Goal: Find specific page/section: Find specific page/section

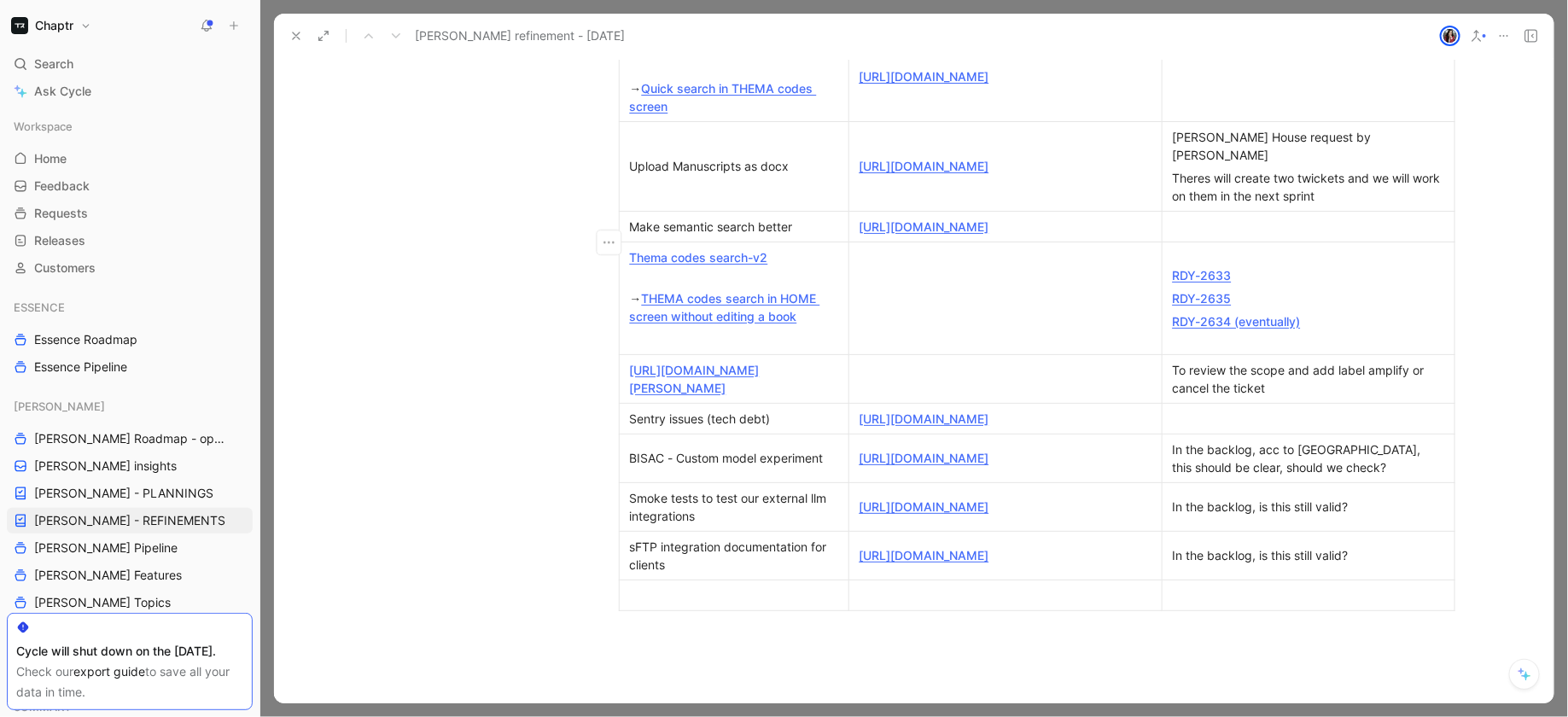
scroll to position [701, 0]
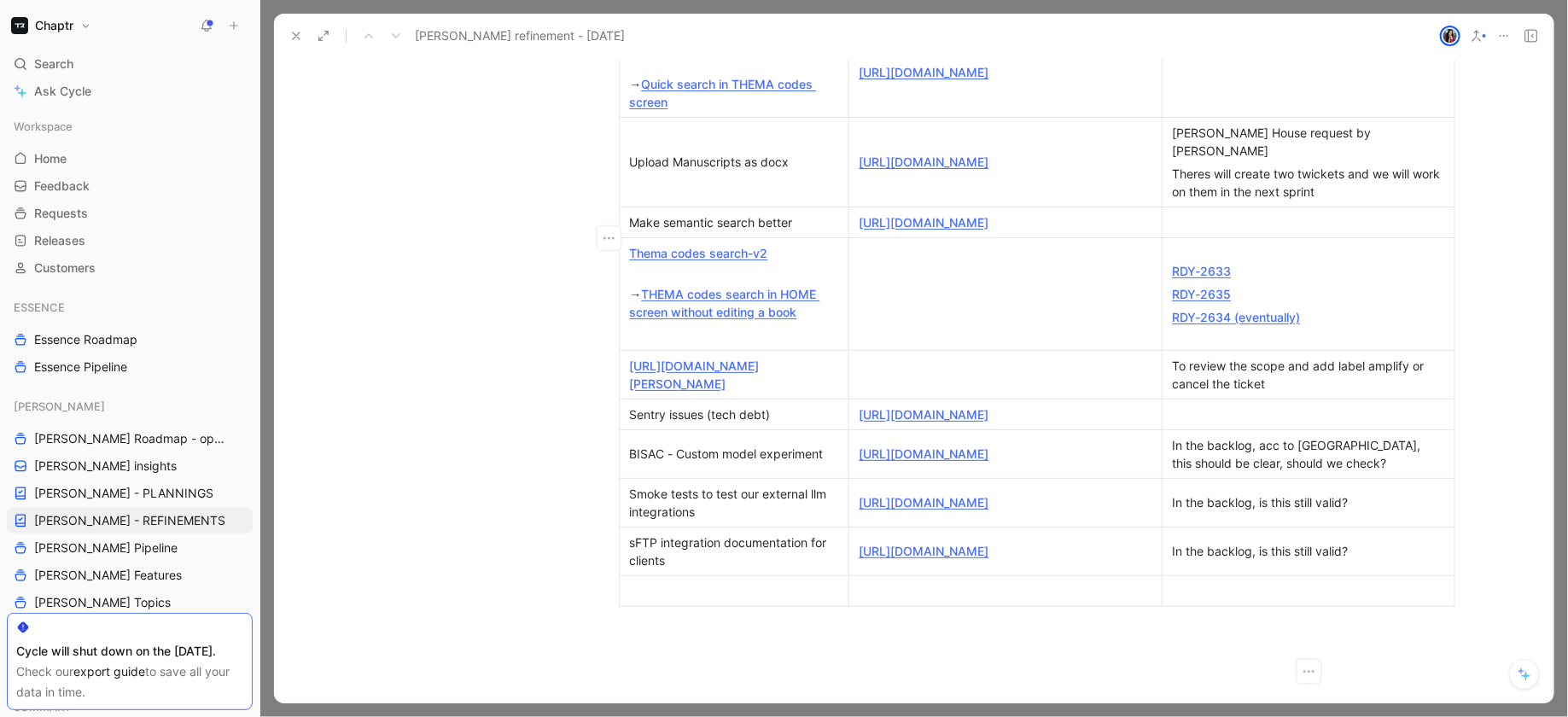
click at [1305, 326] on div "RDY-2 [PERSON_NAME] 634 (eventually)" at bounding box center [1309, 317] width 272 height 18
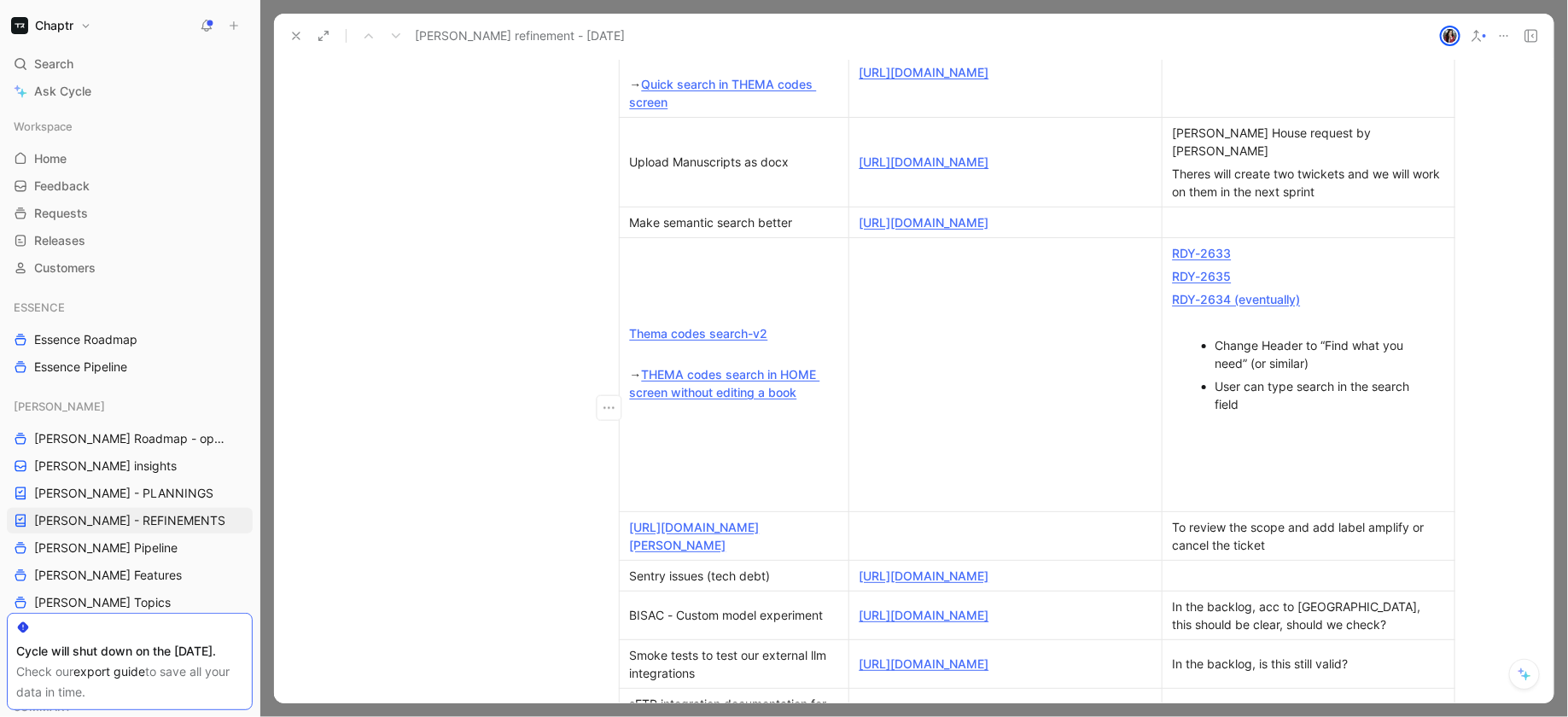
click at [1329, 411] on div "User can type search in the search field" at bounding box center [1317, 394] width 203 height 36
click at [1333, 411] on div "User can type search in the search field" at bounding box center [1317, 394] width 203 height 36
click at [1312, 413] on div "User can type searchterms in the search field" at bounding box center [1317, 394] width 203 height 36
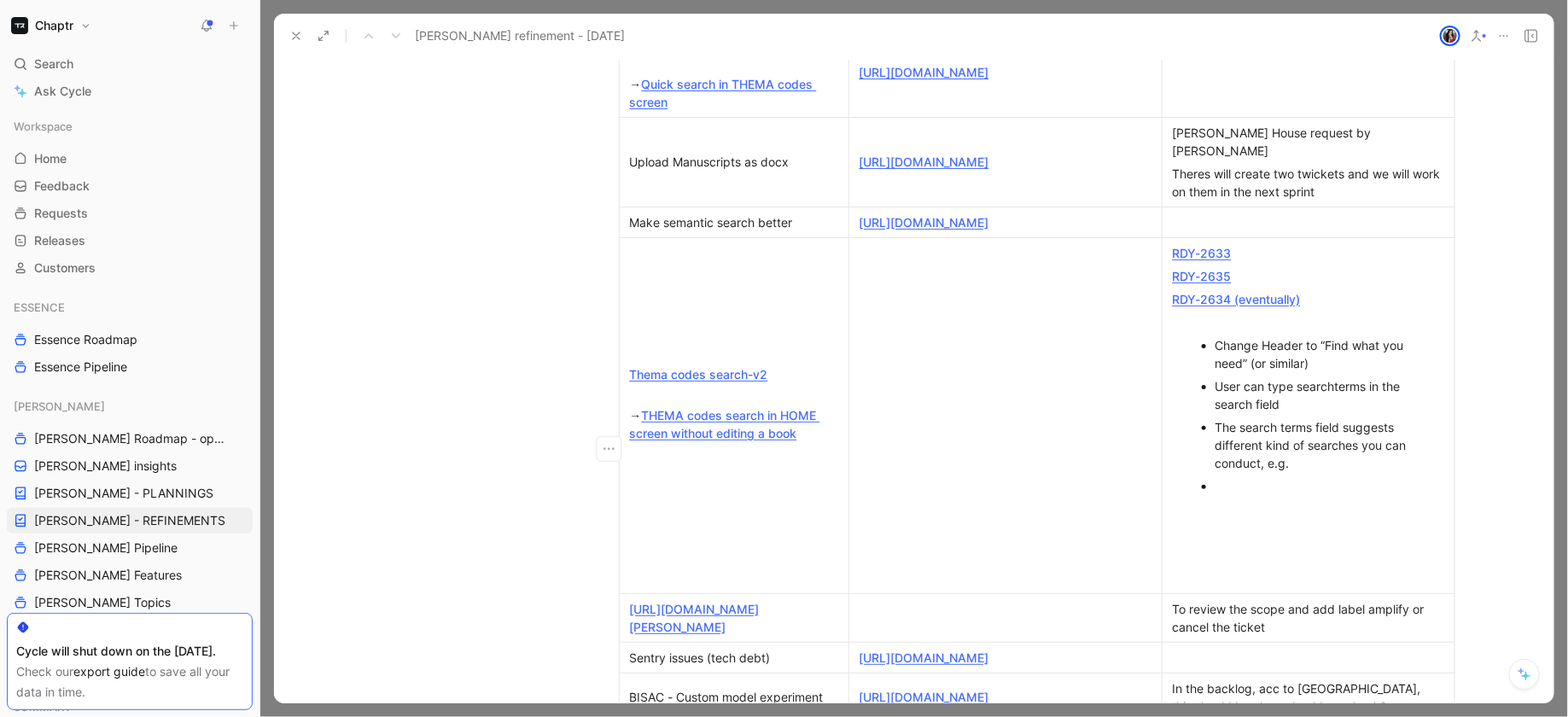
click at [1272, 495] on div at bounding box center [1317, 487] width 203 height 18
click at [1276, 495] on div at bounding box center [1317, 487] width 203 height 18
click at [1305, 472] on div "The search terms field suggests different kind of searches you can conduct, e.g." at bounding box center [1317, 445] width 203 height 54
click at [1265, 472] on div "The search terms field suggests different kind of searches you can conduct, e.g." at bounding box center [1317, 445] width 203 height 54
click at [1263, 472] on div "The search terms field suggests different kind of searches you can conduct, e.g." at bounding box center [1317, 445] width 203 height 54
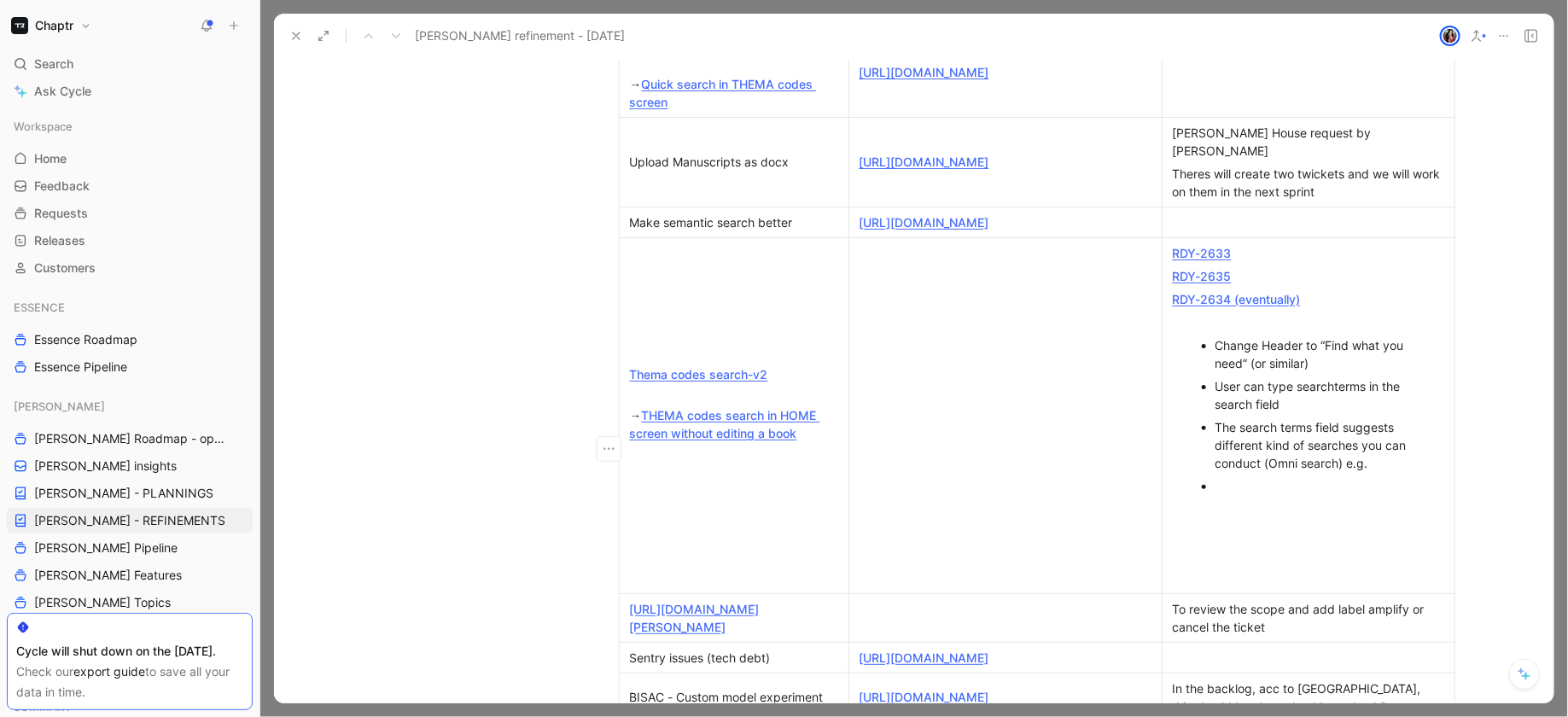
click at [1253, 497] on p at bounding box center [1317, 486] width 203 height 23
click at [1393, 495] on div at bounding box center [1317, 487] width 203 height 18
click at [1393, 472] on div "The search terms field suggests different kind of searches you can conduct (Omn…" at bounding box center [1317, 445] width 203 height 54
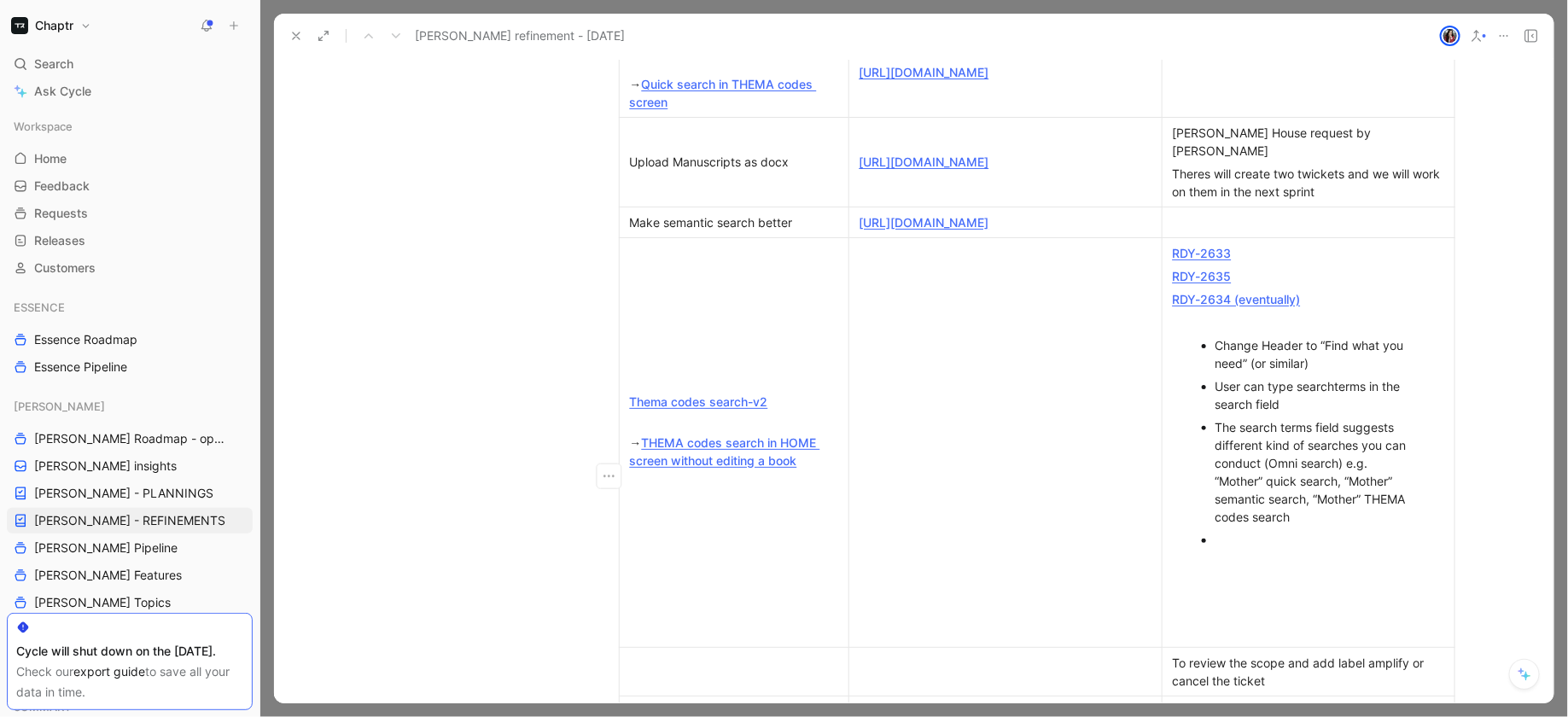
click at [1280, 548] on div at bounding box center [1317, 540] width 203 height 18
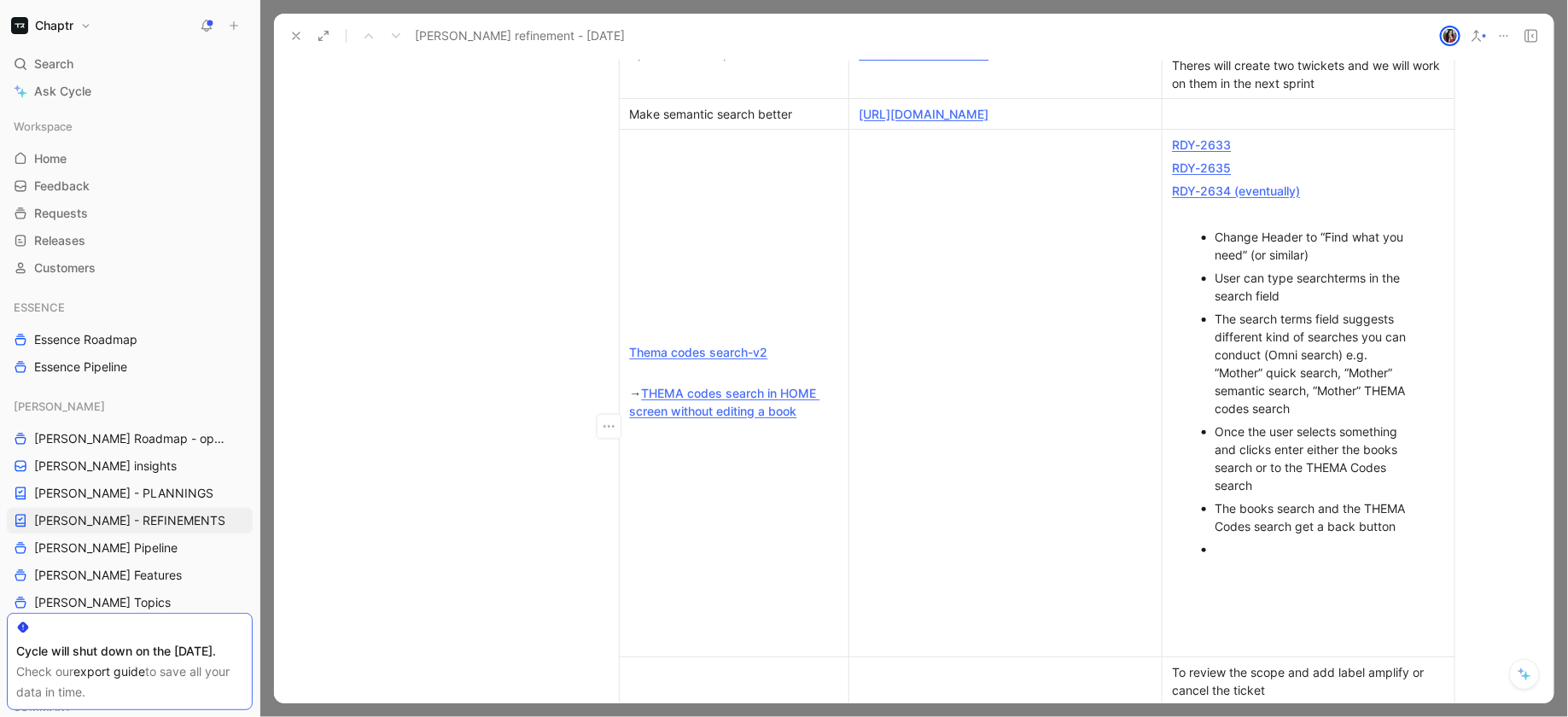
scroll to position [807, 0]
click at [1238, 224] on div at bounding box center [1309, 216] width 272 height 18
click at [1311, 201] on div "RDY-2634 (eventually)" at bounding box center [1309, 192] width 272 height 18
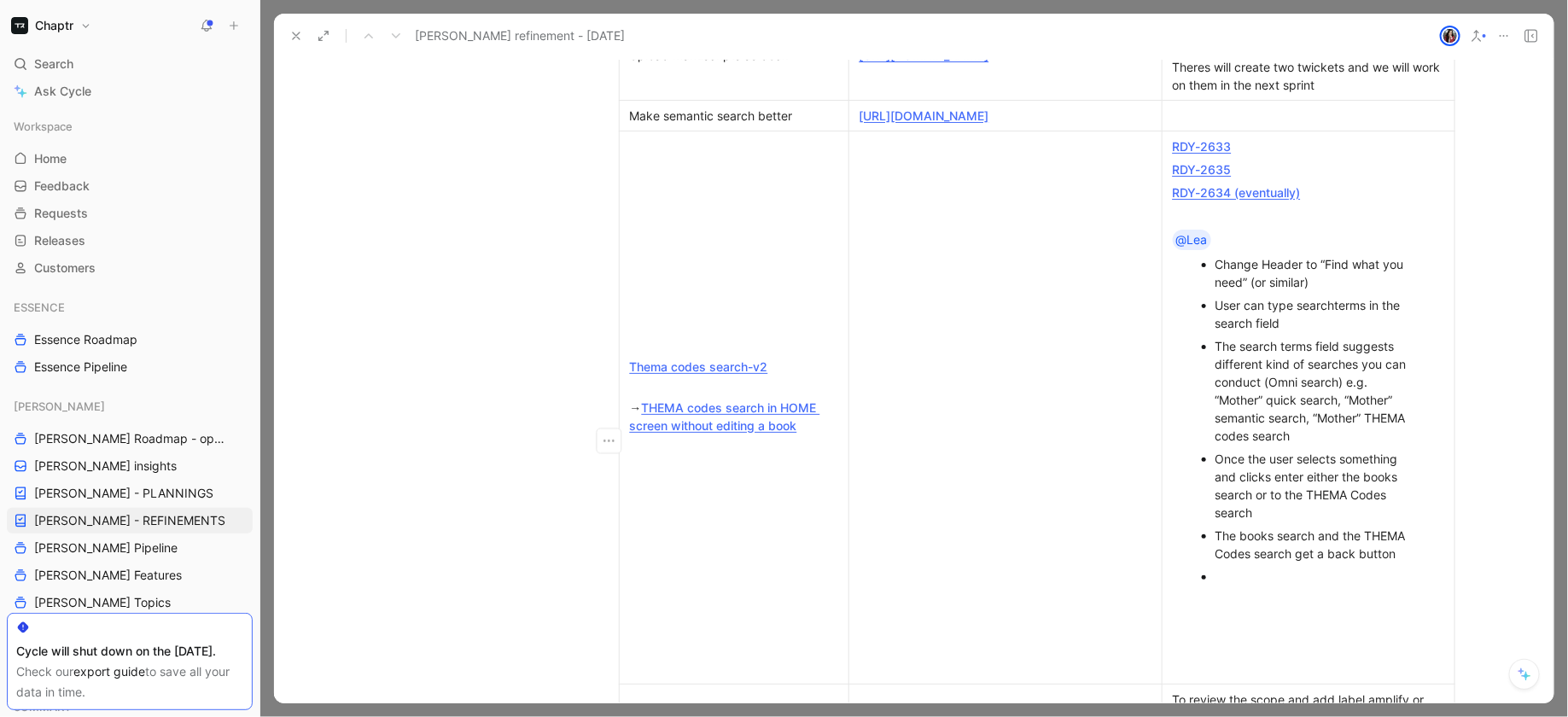
drag, startPoint x: 1239, startPoint y: 373, endPoint x: 1390, endPoint y: 441, distance: 165.6
click at [1390, 441] on div "The search terms field suggests different kind of searches you can conduct (Omn…" at bounding box center [1317, 391] width 203 height 108
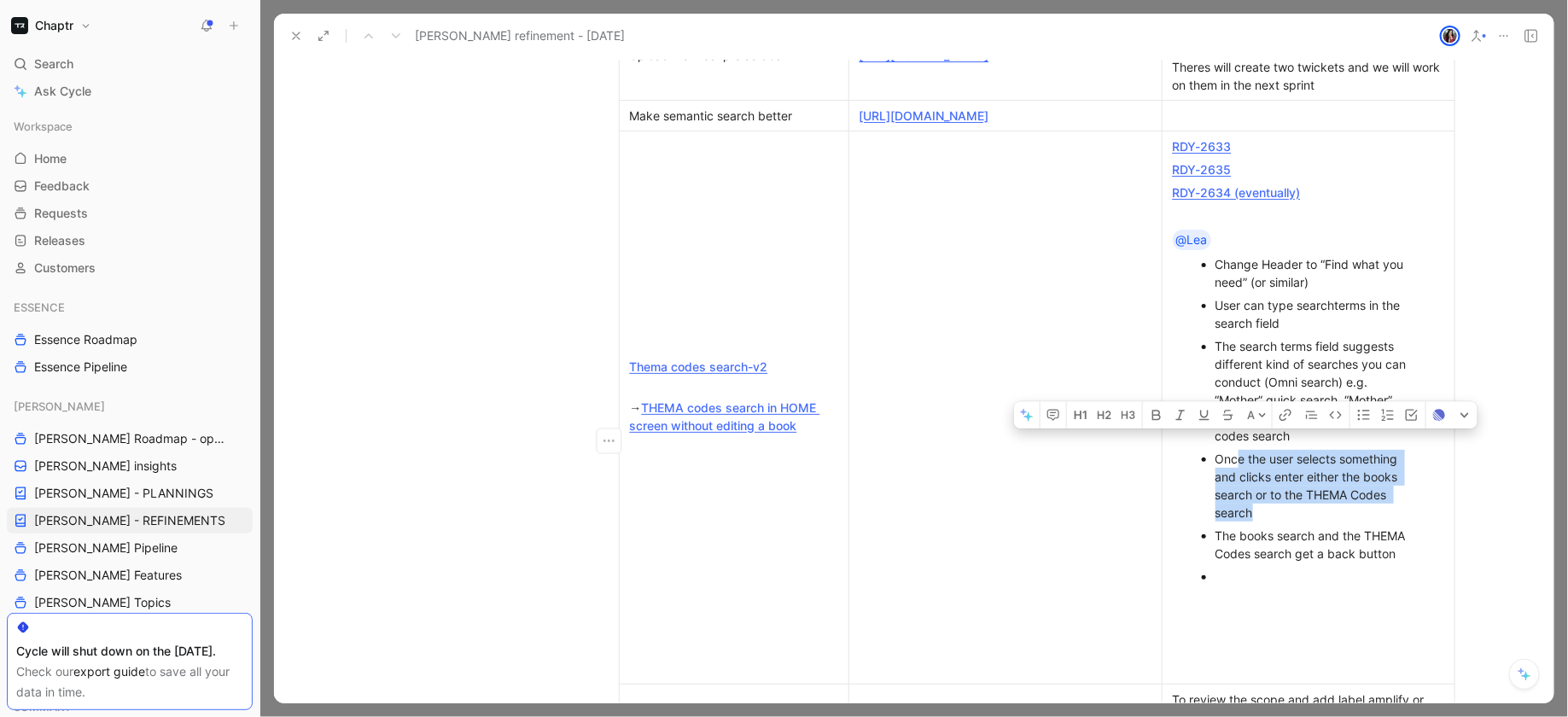
drag, startPoint x: 1335, startPoint y: 530, endPoint x: 1340, endPoint y: 556, distance: 26.5
click at [1340, 524] on p "Once the user selects something and clicks enter either the books search or to …" at bounding box center [1317, 486] width 203 height 77
click at [1307, 562] on div "The books search and the THEMA Codes search get a back button" at bounding box center [1317, 544] width 203 height 36
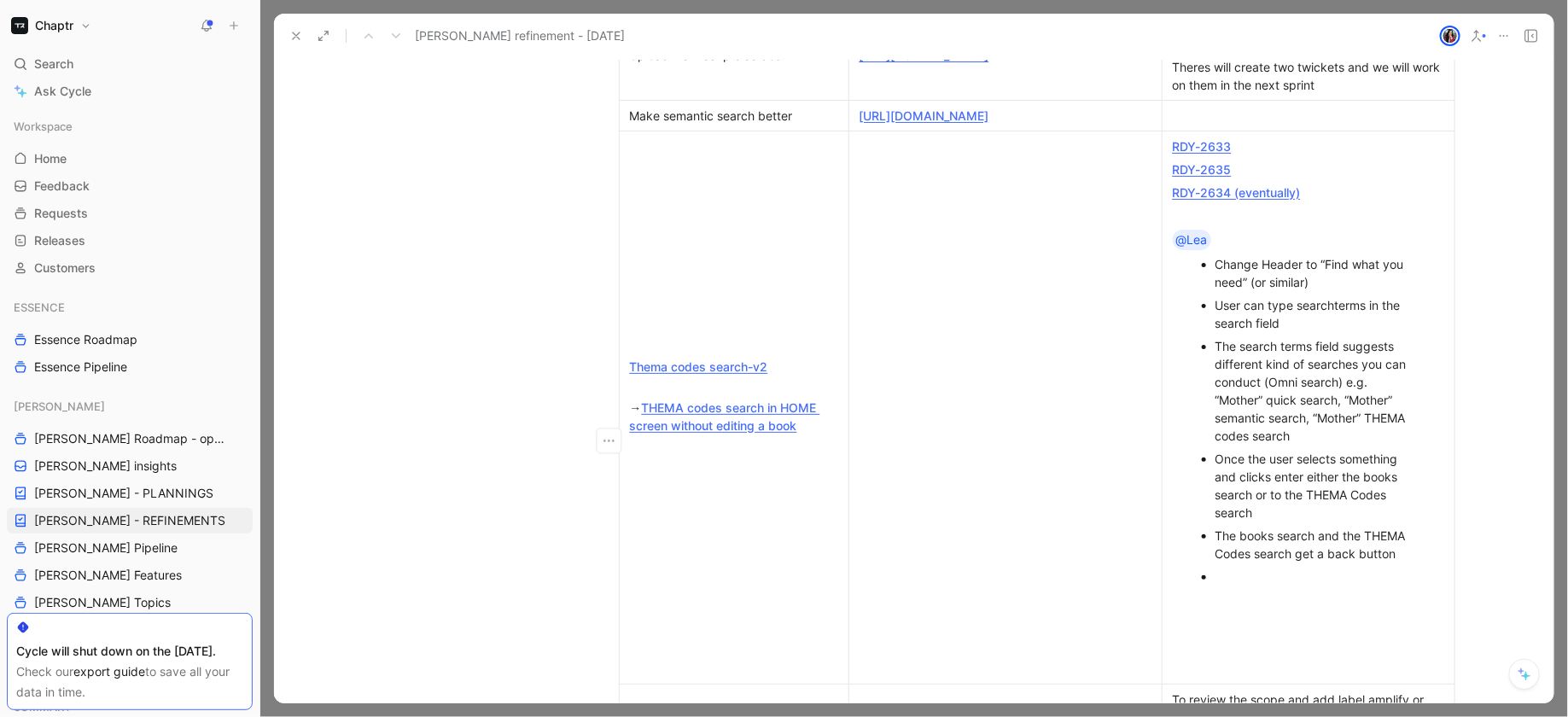
click at [1307, 562] on div "The books search and the THEMA Codes search get a back button" at bounding box center [1317, 544] width 203 height 36
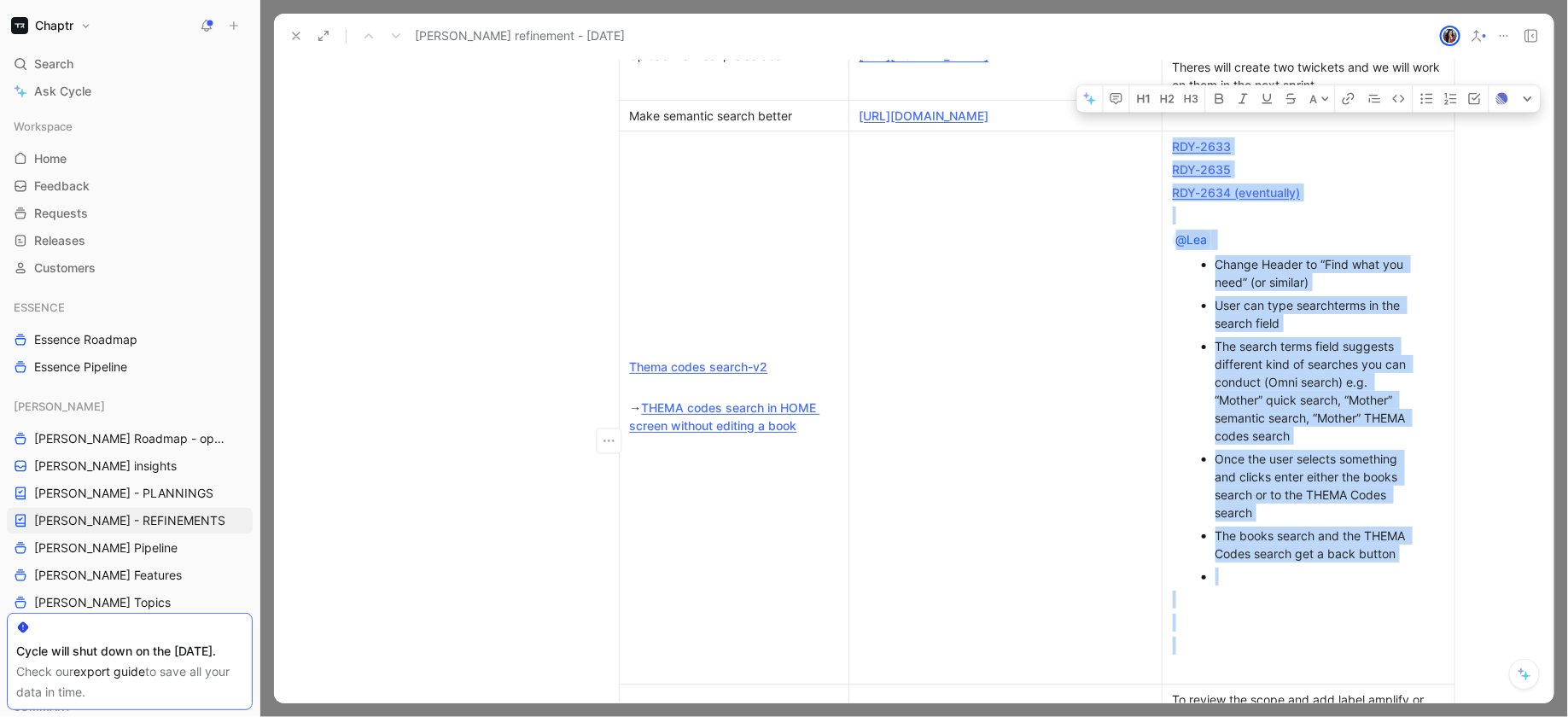
click at [1238, 562] on div "The books search and the THEMA Codes search get a back button" at bounding box center [1317, 544] width 203 height 36
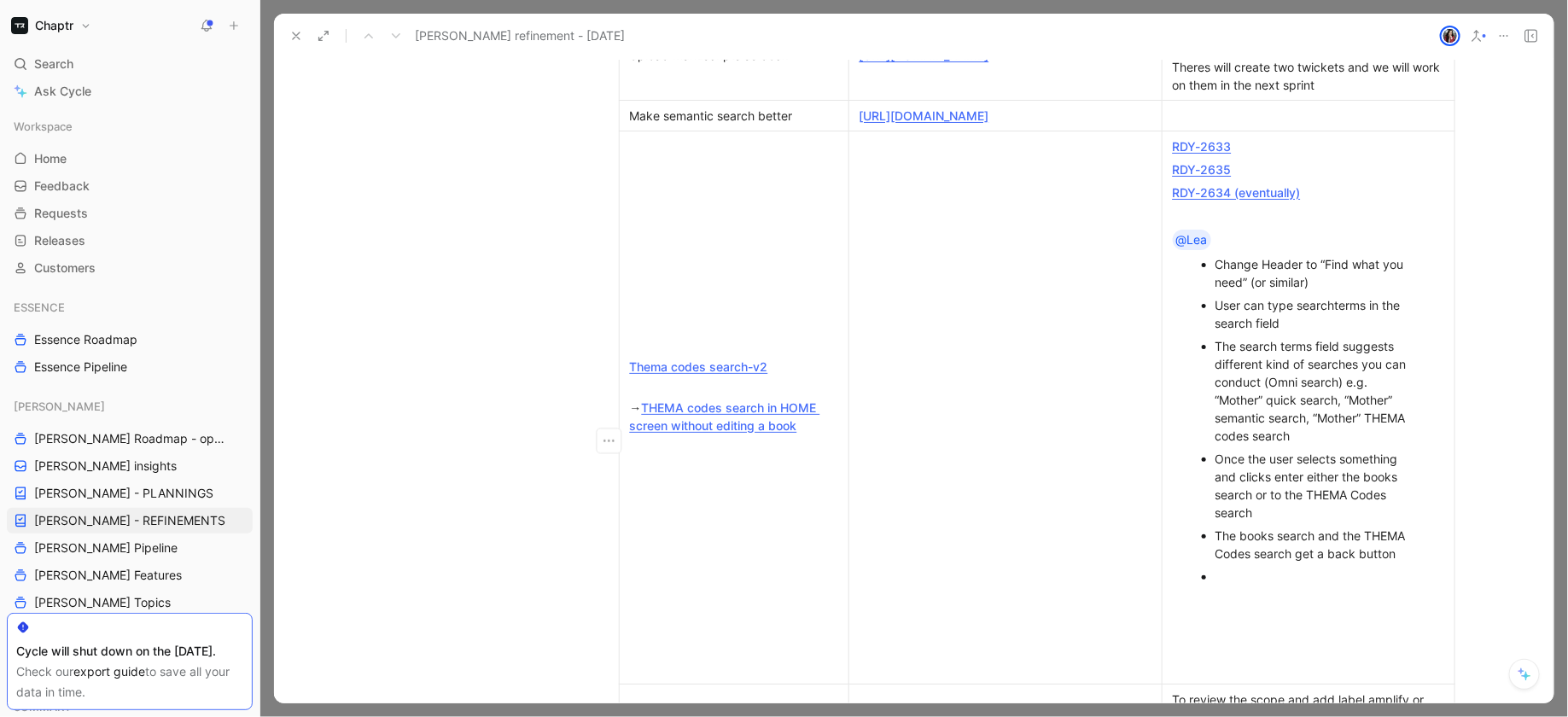
click at [1241, 585] on div at bounding box center [1317, 577] width 203 height 18
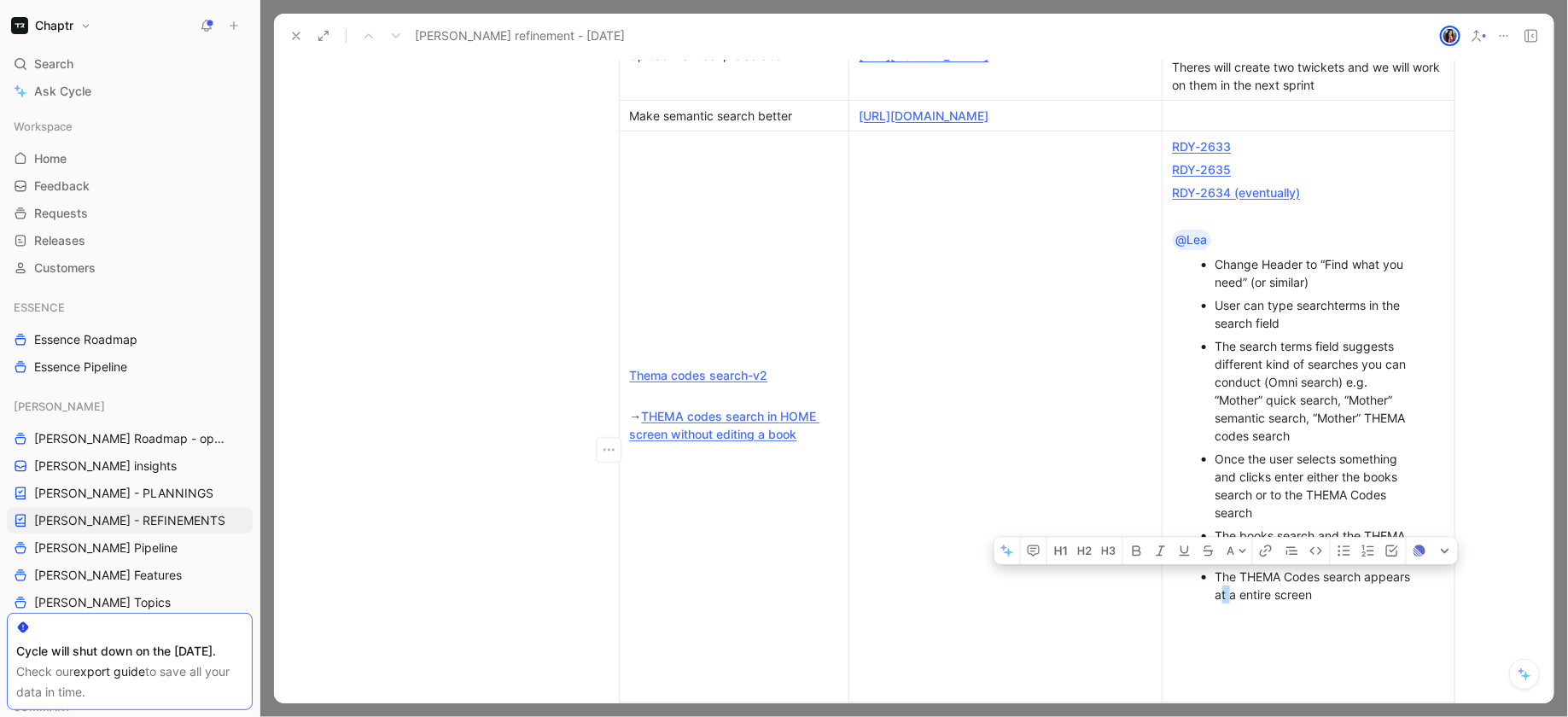
click at [1222, 603] on div "The THEMA Codes search appears at a entire screen" at bounding box center [1317, 585] width 203 height 36
click at [1225, 603] on div "The THEMA Codes search appears at a entire screen" at bounding box center [1317, 585] width 203 height 36
click at [1234, 603] on div "The THEMA Codes search appears as a entire screen" at bounding box center [1317, 585] width 203 height 36
click at [1370, 606] on p "The THEMA Codes search appears as an entire screen" at bounding box center [1317, 585] width 203 height 41
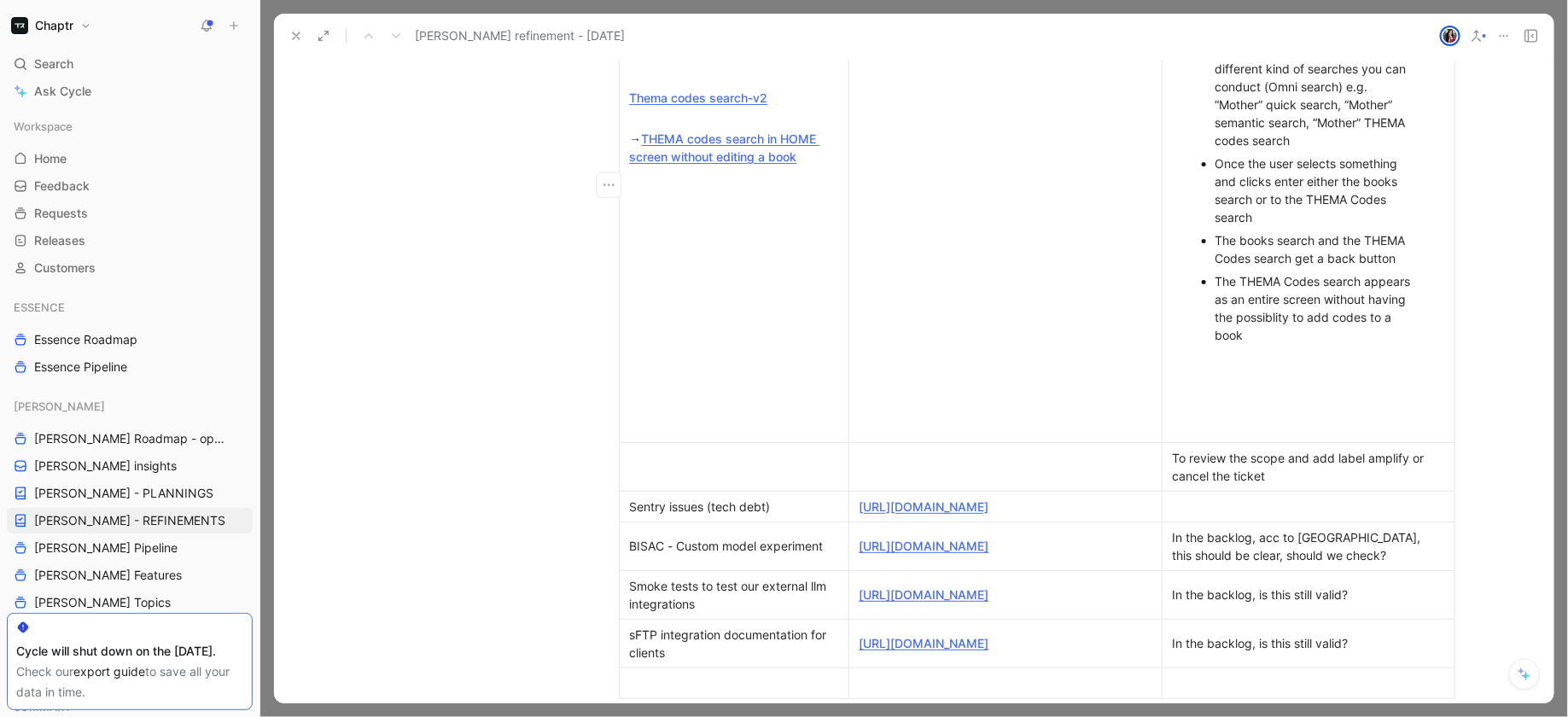
scroll to position [1392, 0]
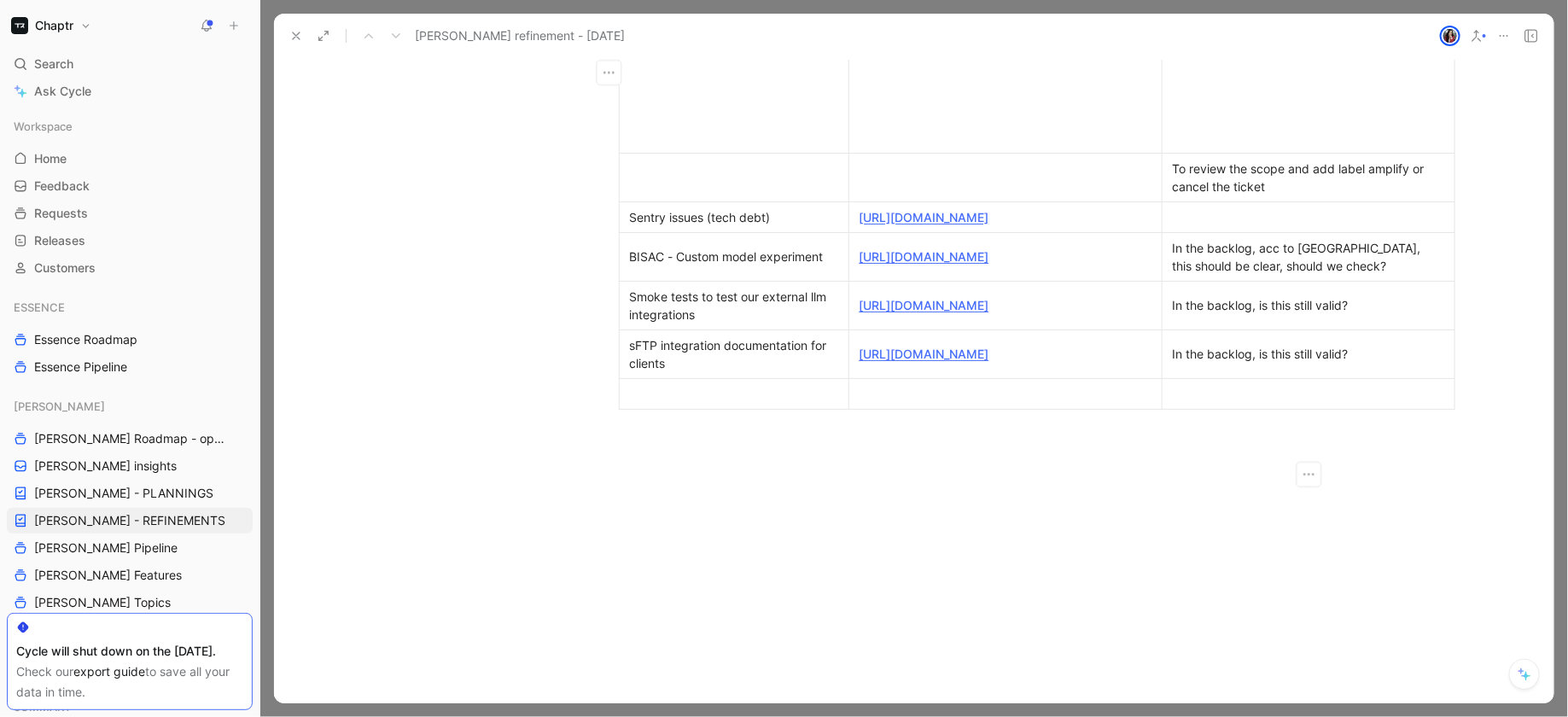
click at [1057, 201] on td at bounding box center [1006, 177] width 314 height 48
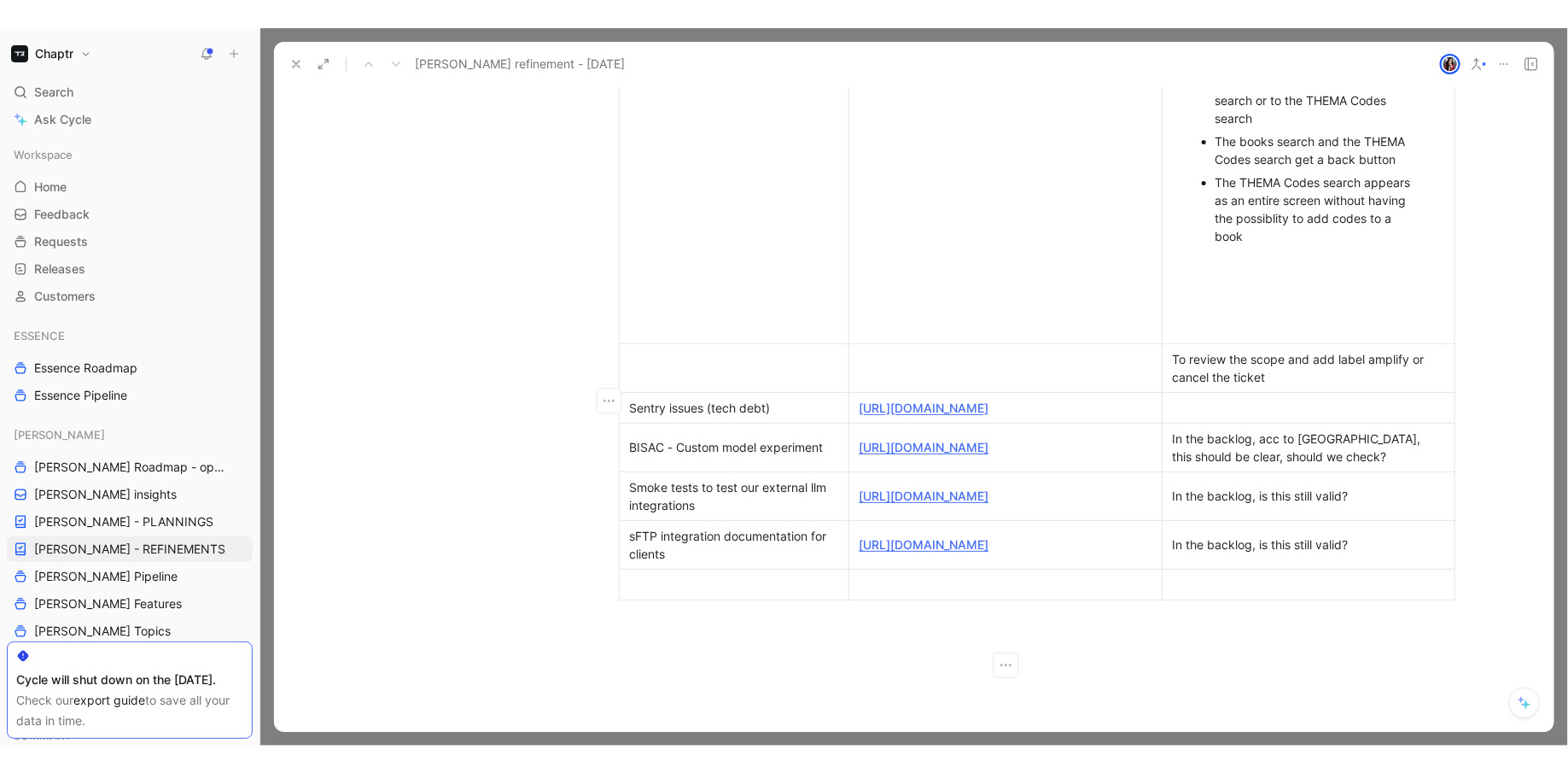
scroll to position [1227, 0]
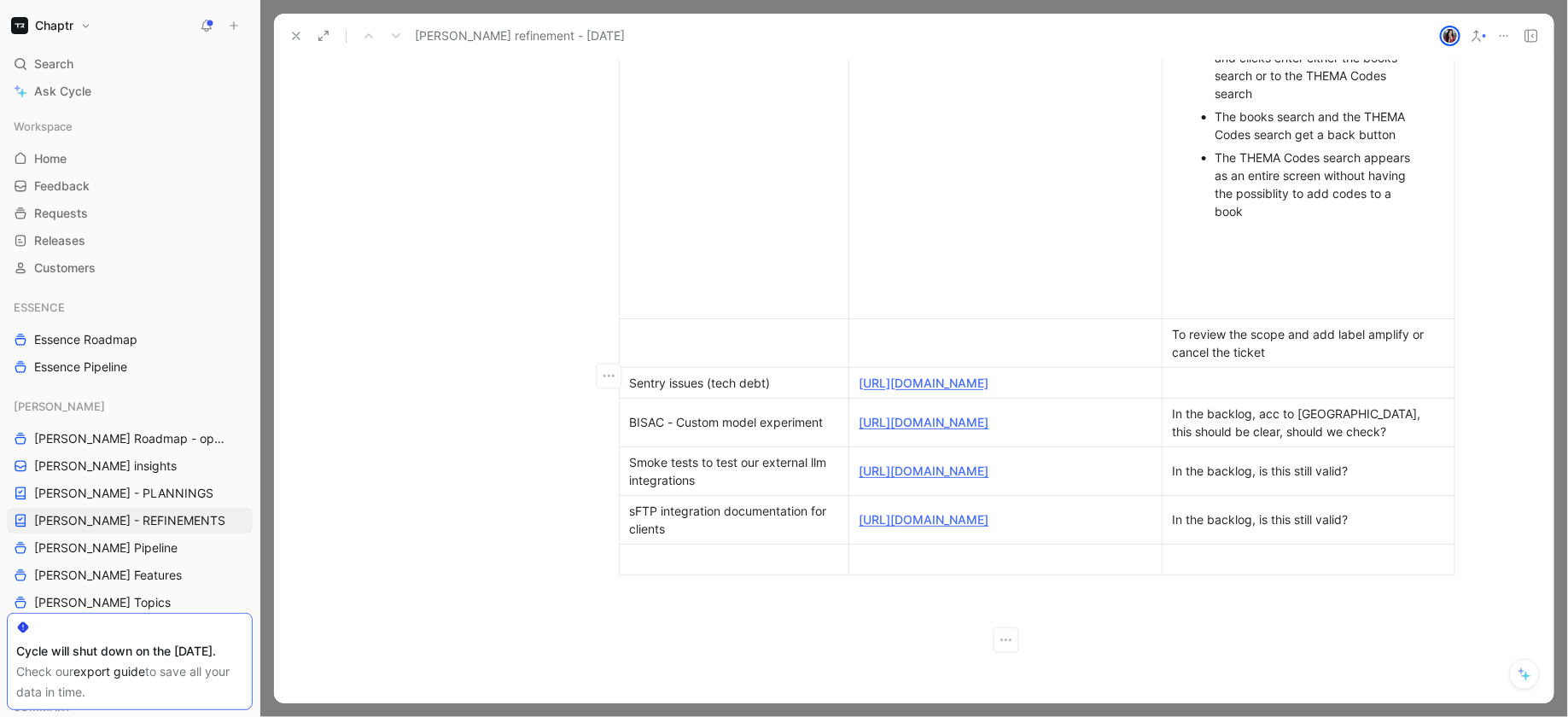
click at [763, 446] on td "BISAC - Custom model experiment" at bounding box center [734, 421] width 230 height 48
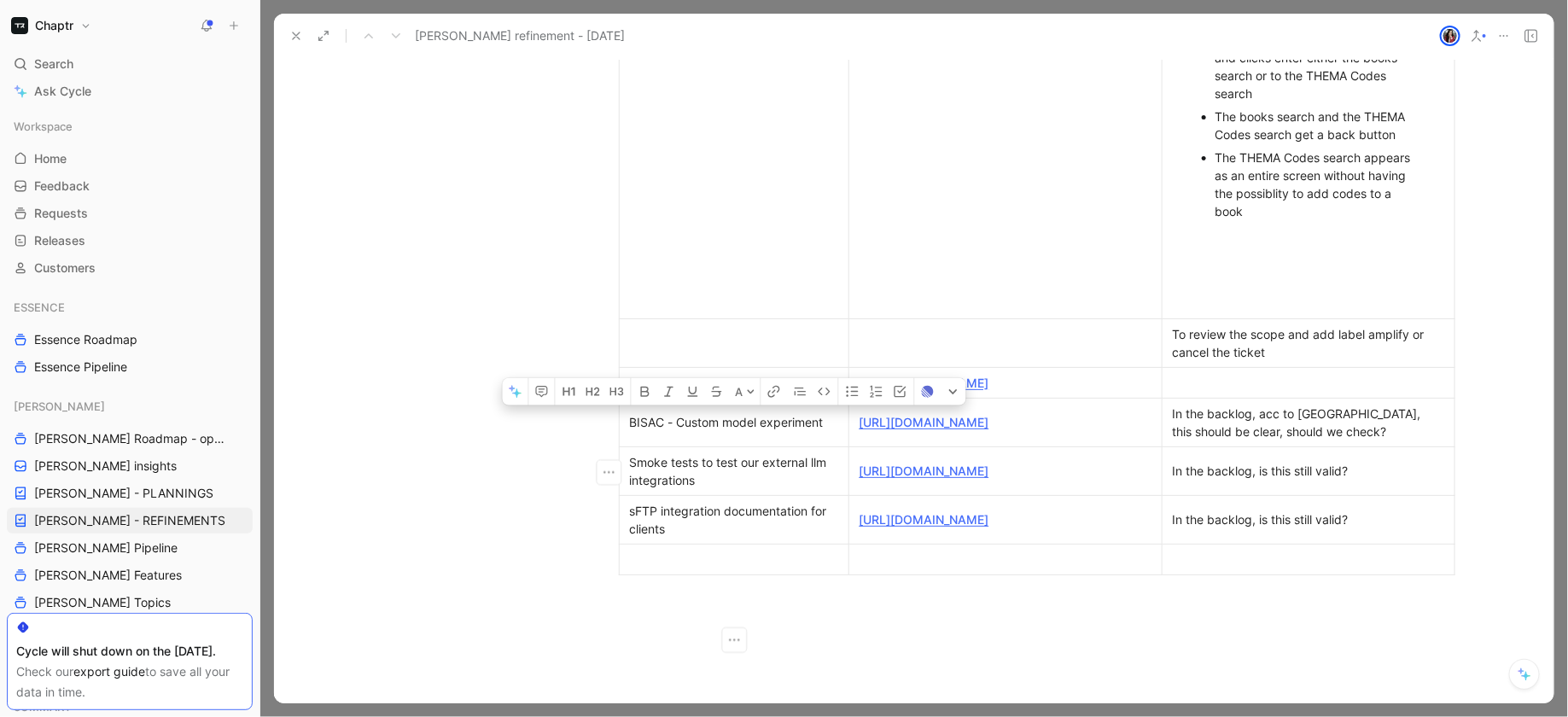
click at [763, 446] on td "BISAC - Custom model experiment" at bounding box center [734, 421] width 230 height 48
click at [708, 392] on div "Sentry issues (tech debt)" at bounding box center [734, 383] width 209 height 18
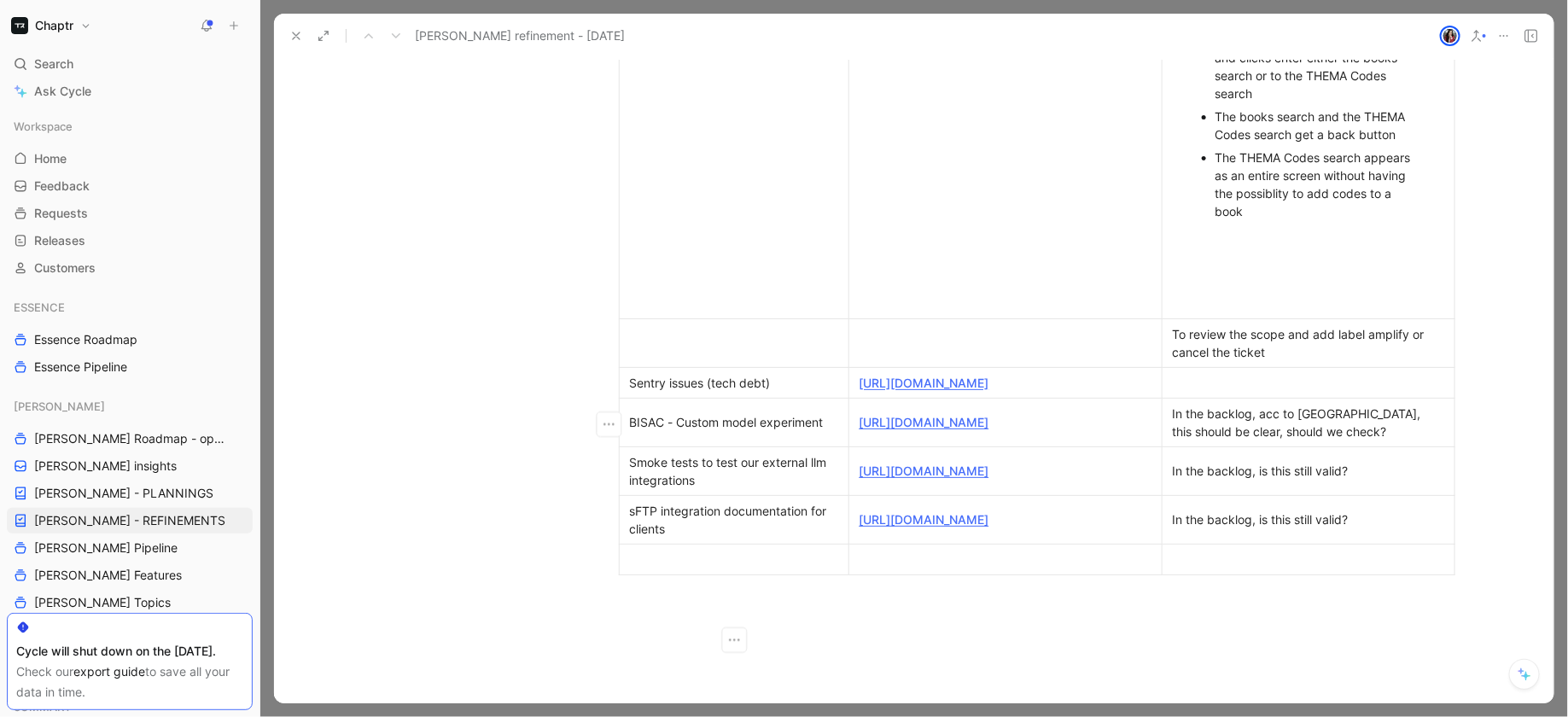
click at [708, 392] on div "Sentry issues (tech debt)" at bounding box center [734, 383] width 209 height 18
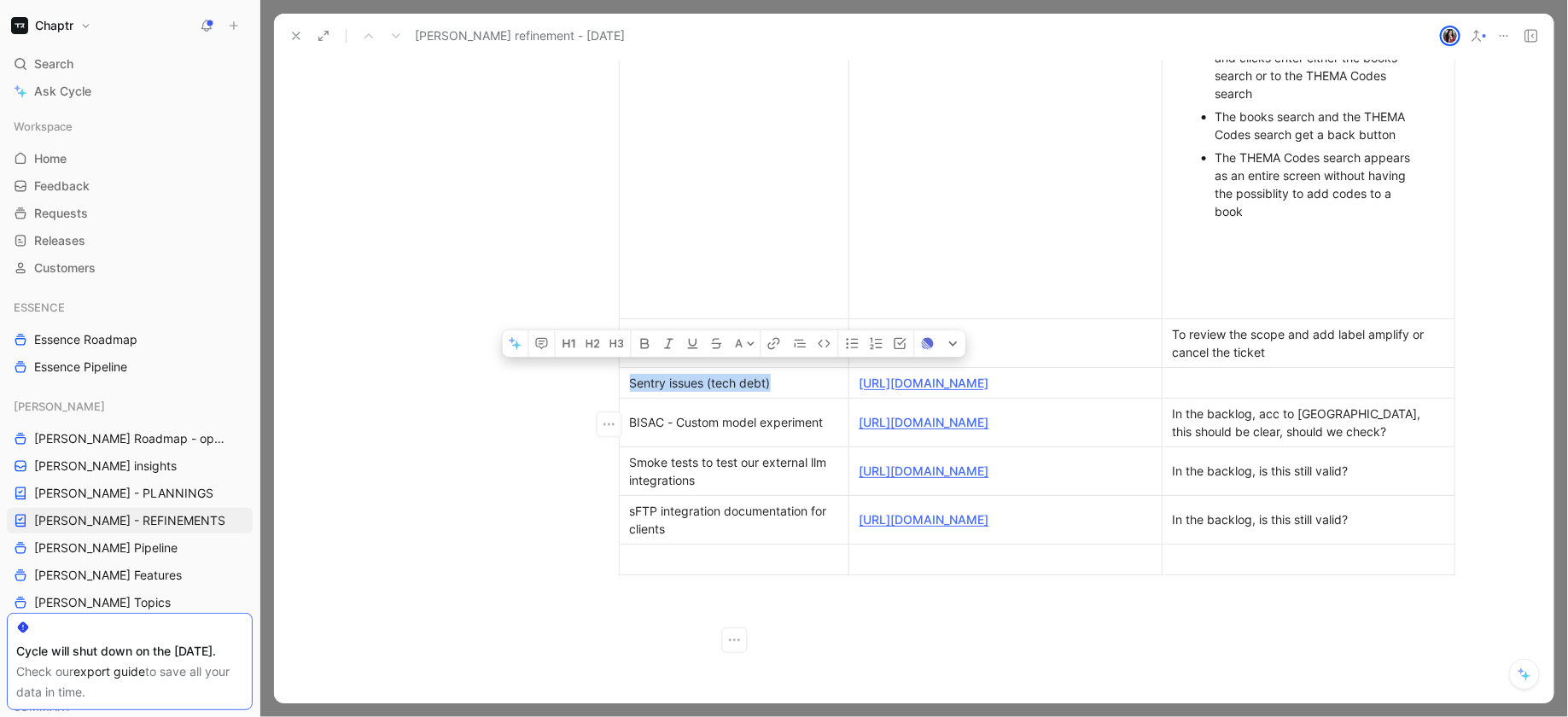
click at [708, 392] on div "Sentry issues (tech debt)" at bounding box center [734, 383] width 209 height 18
click at [738, 431] on div "BISAC - Custom model experiment" at bounding box center [734, 422] width 209 height 18
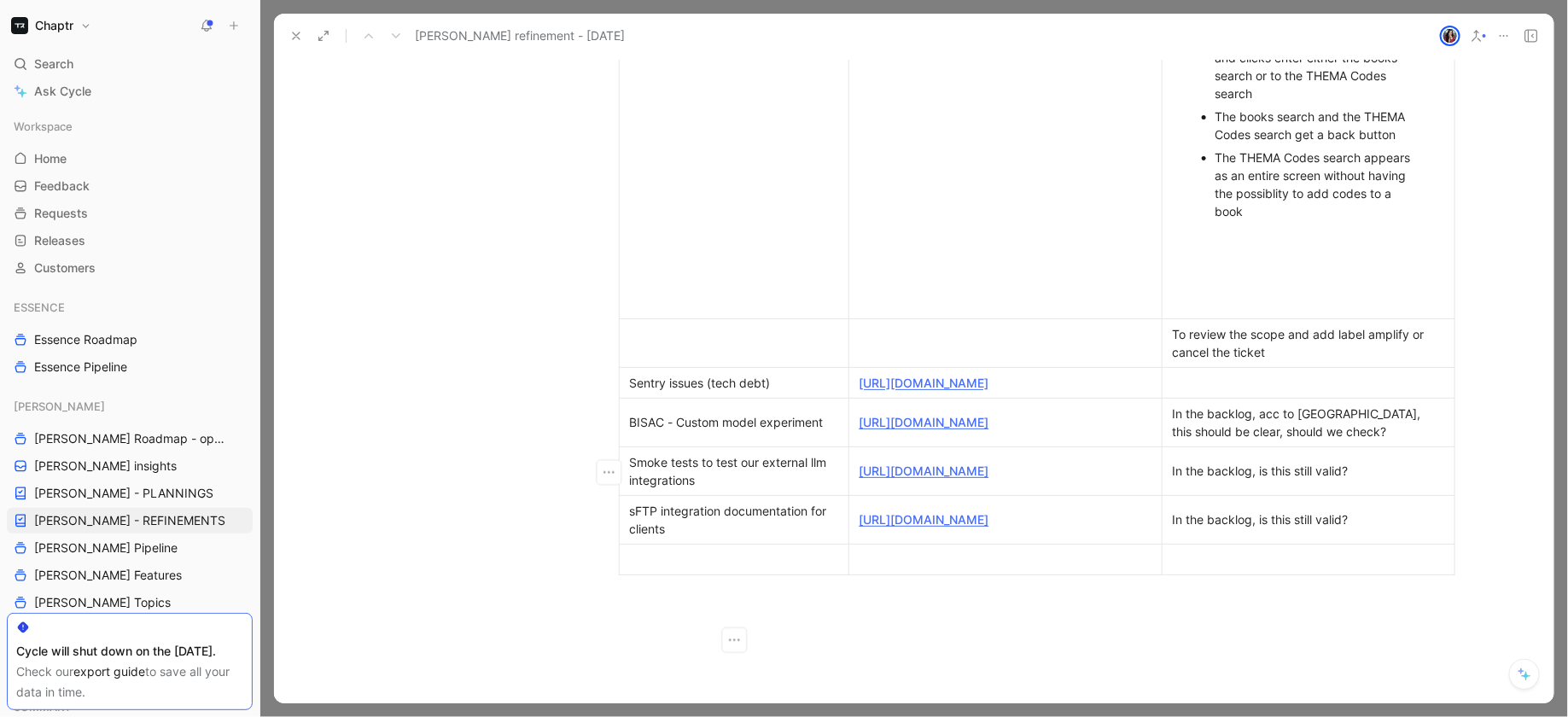
click at [950, 431] on div "[URL][DOMAIN_NAME]" at bounding box center [1006, 422] width 292 height 18
click at [934, 429] on link "[URL][DOMAIN_NAME]" at bounding box center [924, 422] width 129 height 15
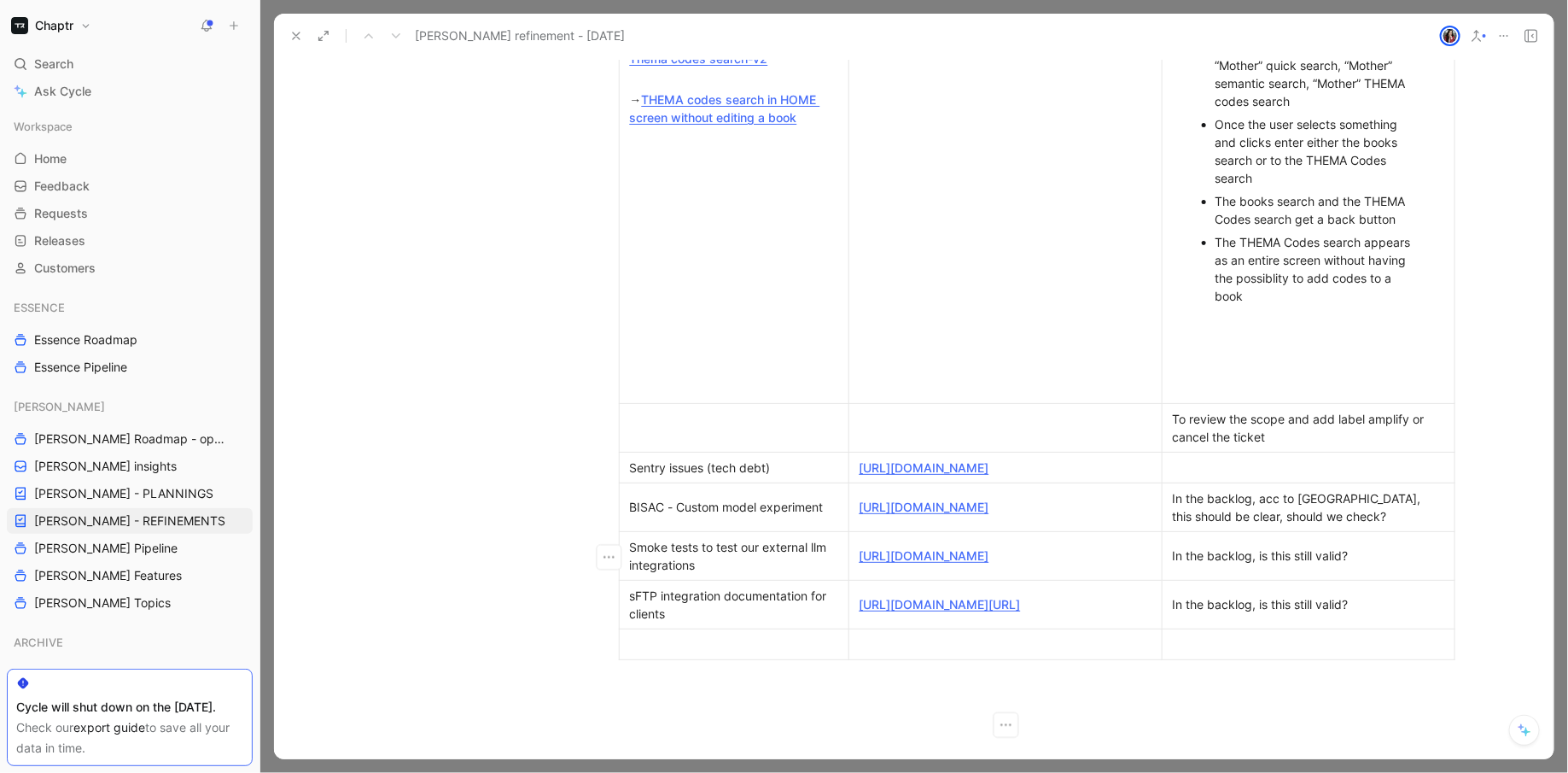
scroll to position [1158, 0]
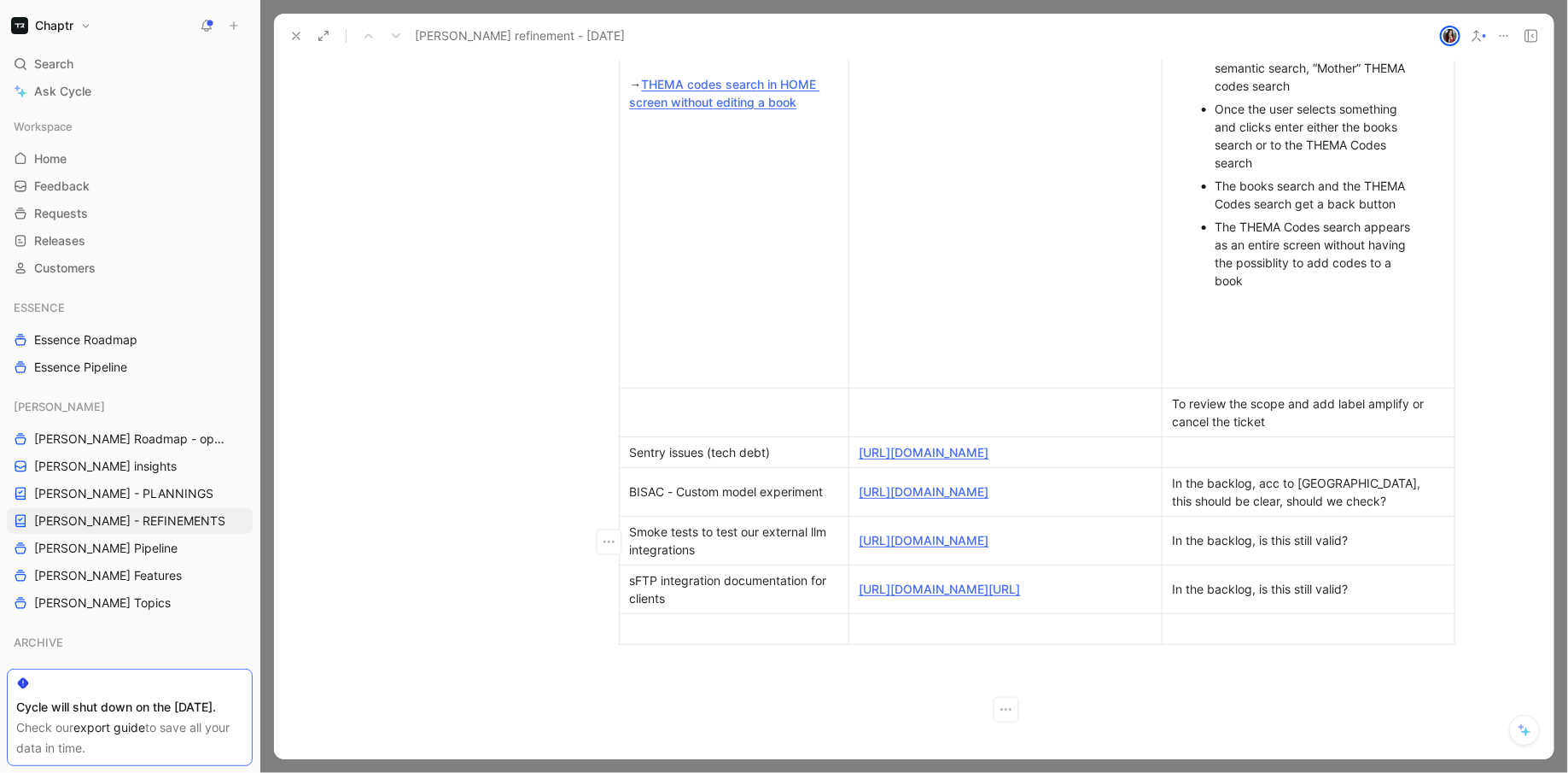
click at [1310, 430] on div "To review the scope and add label amplify or cancel the ticket" at bounding box center [1309, 412] width 272 height 36
click at [1258, 382] on div at bounding box center [1309, 373] width 272 height 18
click at [721, 387] on td "Thema codes search-v2 → THEMA codes search in HOME screen without editing a book" at bounding box center [734, 84] width 230 height 607
click at [614, 120] on icon "button" at bounding box center [608, 118] width 17 height 17
click at [643, 160] on span "Add row below" at bounding box center [620, 156] width 84 height 15
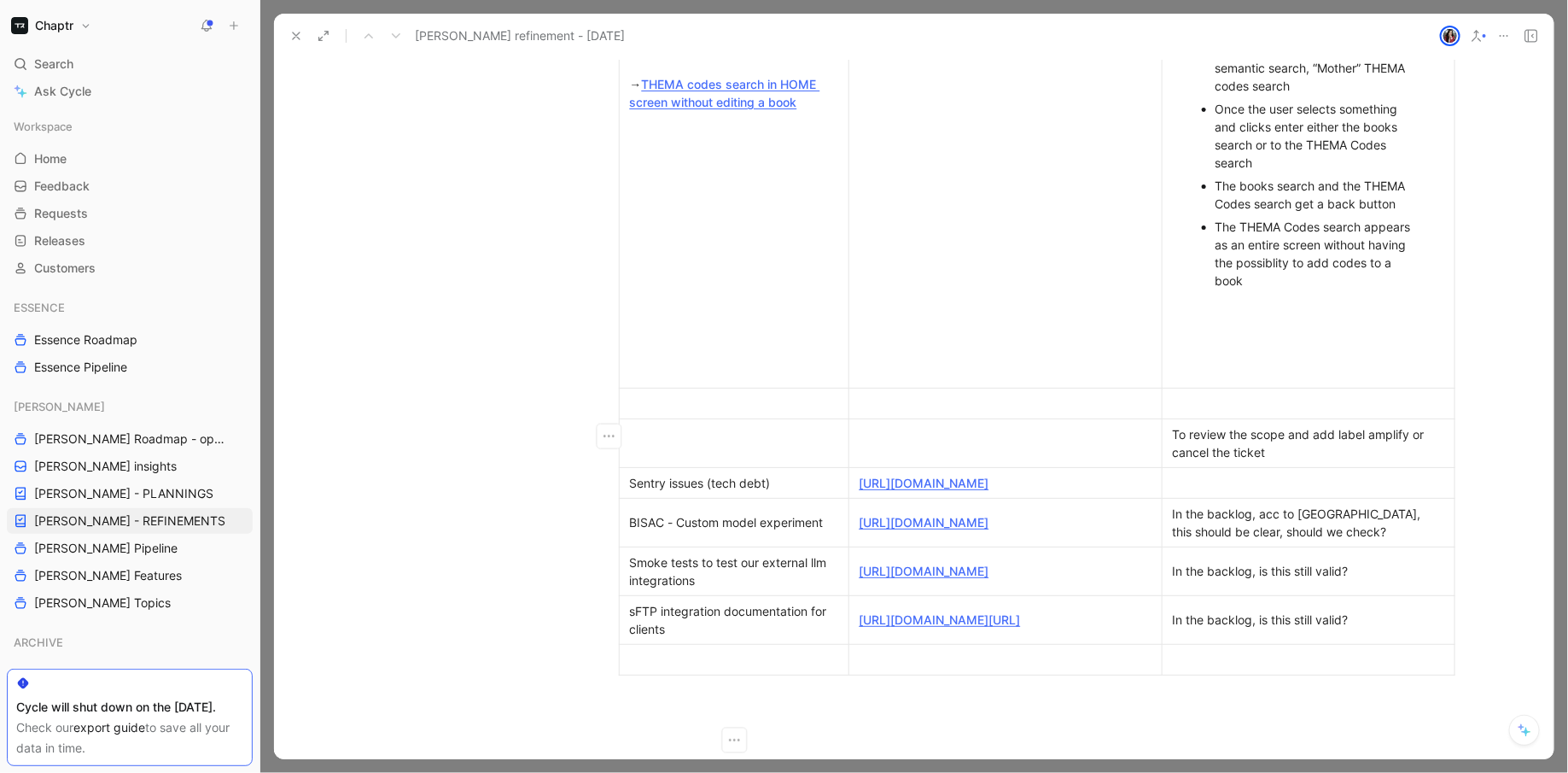
click at [660, 412] on div at bounding box center [734, 404] width 209 height 18
